Goal: Task Accomplishment & Management: Complete application form

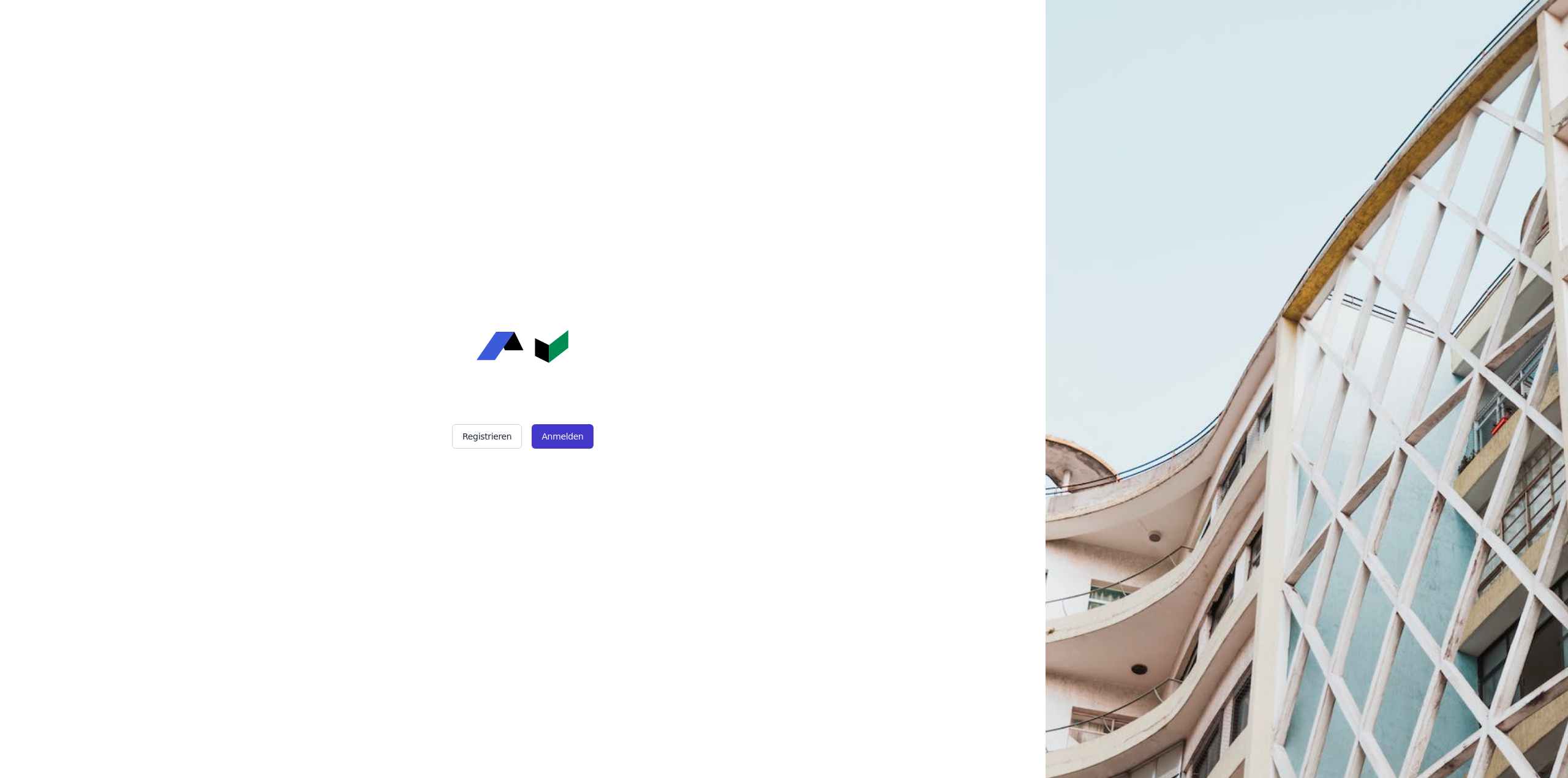
click at [564, 436] on button "Anmelden" at bounding box center [562, 436] width 61 height 25
